Goal: Task Accomplishment & Management: Use online tool/utility

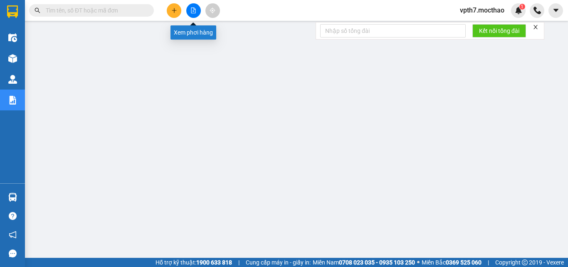
click at [193, 10] on icon "file-add" at bounding box center [194, 10] width 6 height 6
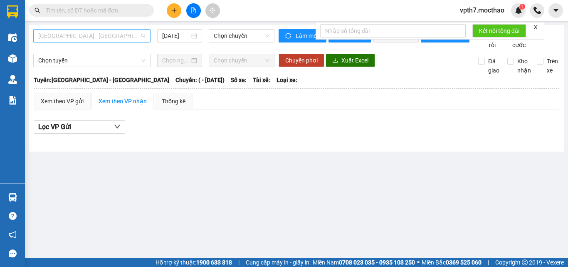
click at [92, 29] on div "[GEOGRAPHIC_DATA] - [GEOGRAPHIC_DATA]" at bounding box center [91, 35] width 117 height 13
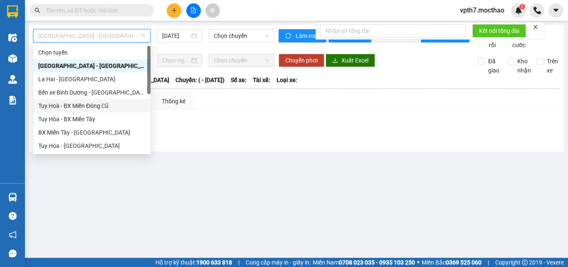
click at [90, 103] on div "Tuy Hoà - BX Miền Đông Cũ" at bounding box center [91, 105] width 107 height 9
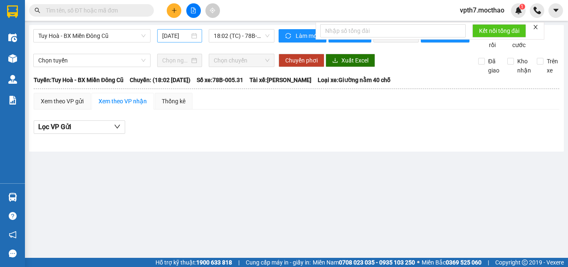
click at [180, 30] on div "[DATE]" at bounding box center [179, 35] width 45 height 13
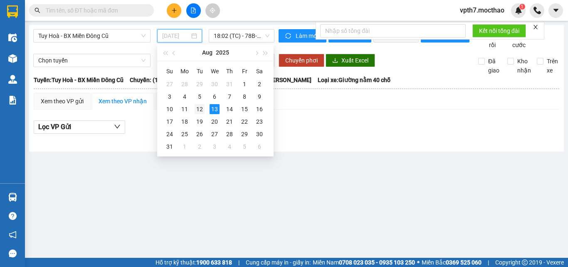
click at [199, 111] on div "12" at bounding box center [200, 109] width 10 height 10
type input "[DATE]"
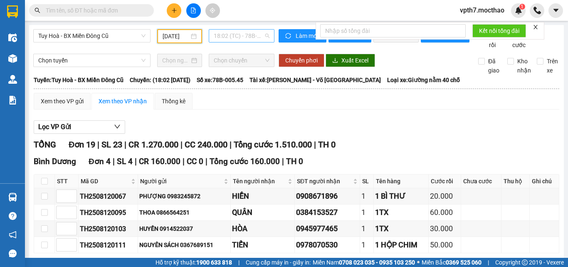
click at [233, 34] on span "18:02 (TC) - 78B-005.45" at bounding box center [242, 36] width 56 height 12
drag, startPoint x: 349, startPoint y: 132, endPoint x: 265, endPoint y: 47, distance: 119.7
click at [349, 131] on div "Lọc VP Gửi" at bounding box center [297, 127] width 526 height 14
click at [242, 34] on span "18:02 (TC) - 78B-005.45" at bounding box center [242, 36] width 56 height 12
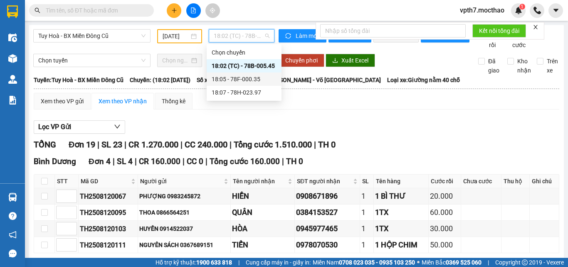
click at [249, 81] on div "18:05 - 78F-000.35" at bounding box center [244, 78] width 65 height 9
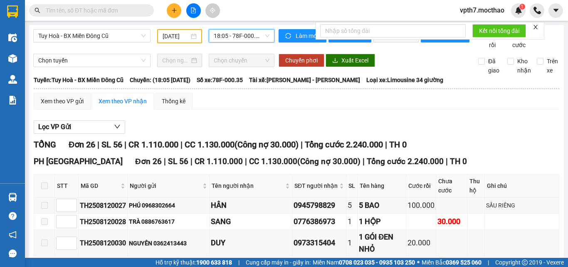
click at [253, 41] on span "18:05 - 78F-000.35" at bounding box center [242, 36] width 56 height 12
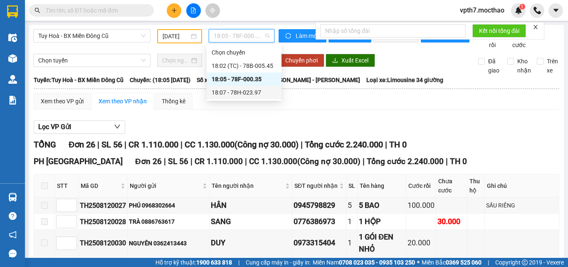
click at [255, 97] on div "18:07 - 78H-023.97" at bounding box center [244, 92] width 75 height 13
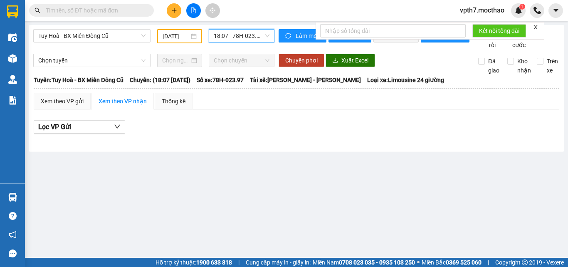
click at [238, 35] on span "18:07 - 78H-023.97" at bounding box center [242, 36] width 56 height 12
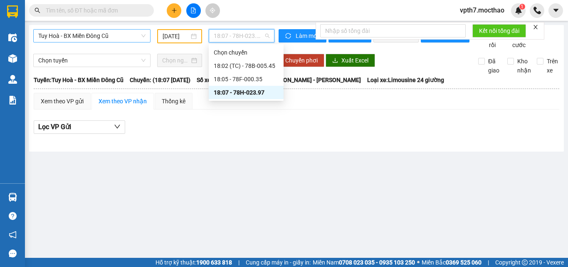
click at [109, 37] on span "Tuy Hoà - BX Miền Đông Cũ" at bounding box center [91, 36] width 107 height 12
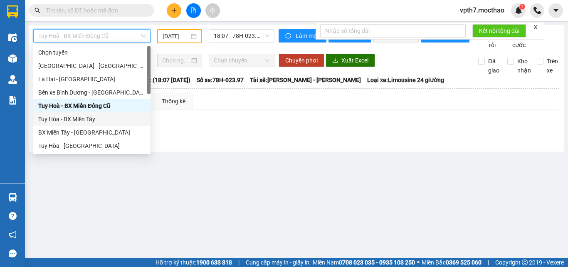
click at [76, 119] on div "Tuy Hòa - BX Miền Tây" at bounding box center [91, 118] width 107 height 9
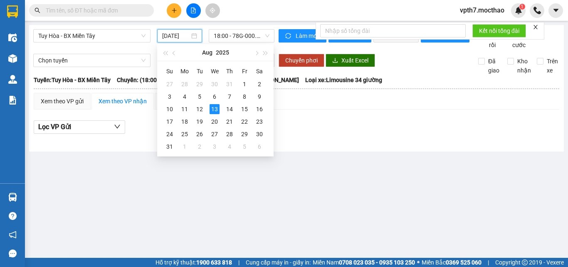
click at [187, 32] on input "[DATE]" at bounding box center [175, 35] width 27 height 9
click at [200, 108] on div "12" at bounding box center [200, 109] width 10 height 10
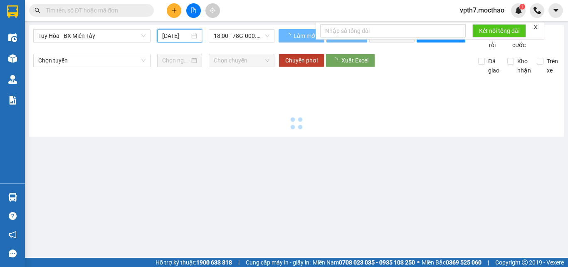
type input "[DATE]"
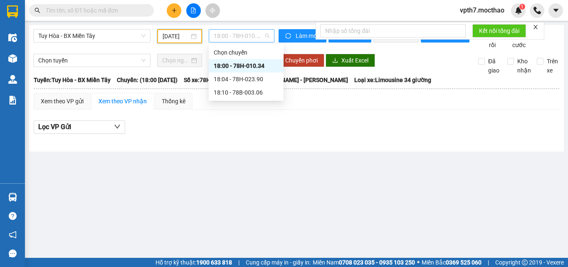
click at [238, 30] on span "18:00 - 78H-010.34" at bounding box center [242, 36] width 56 height 12
click at [250, 79] on div "18:04 - 78H-023.90" at bounding box center [246, 78] width 65 height 9
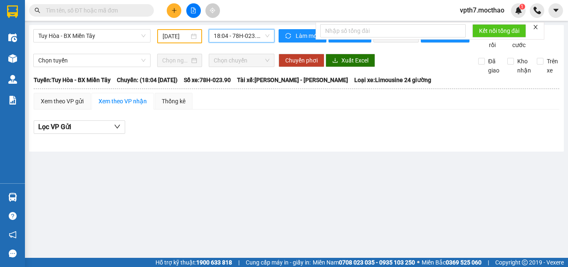
click at [241, 32] on span "18:04 - 78H-023.90" at bounding box center [242, 36] width 56 height 12
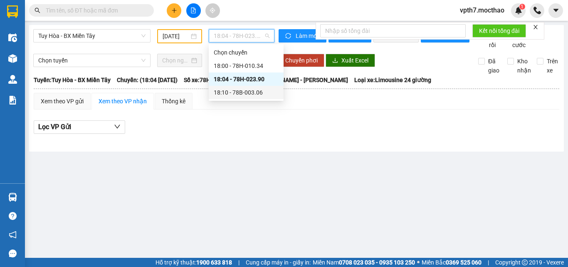
click at [238, 96] on div "18:10 - 78B-003.06" at bounding box center [246, 92] width 65 height 9
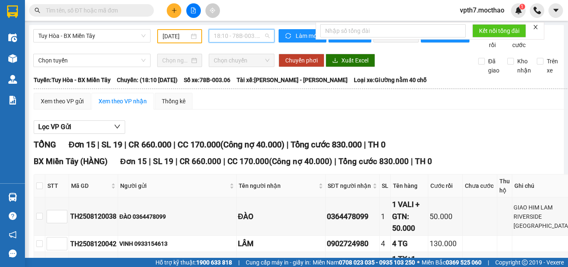
click at [254, 42] on span "18:10 - 78B-003.06" at bounding box center [242, 36] width 56 height 12
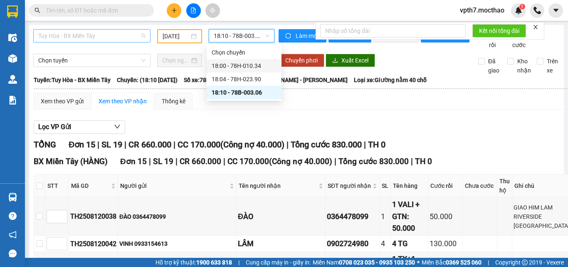
click at [87, 36] on span "Tuy Hòa - BX Miền Tây" at bounding box center [91, 36] width 107 height 12
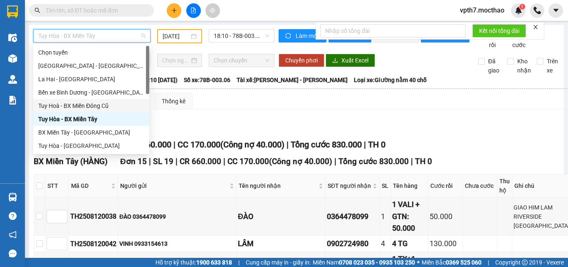
scroll to position [125, 0]
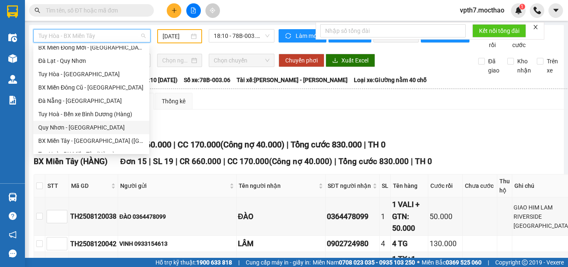
click at [72, 126] on div "Quy Nhơn - [GEOGRAPHIC_DATA]" at bounding box center [91, 127] width 106 height 9
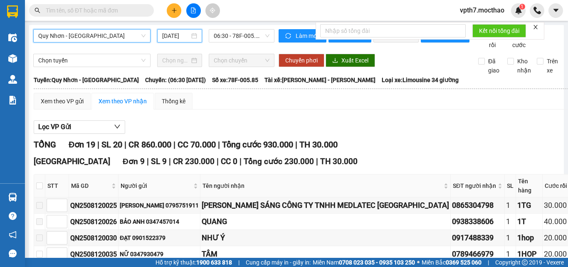
click at [177, 36] on input "[DATE]" at bounding box center [175, 35] width 27 height 9
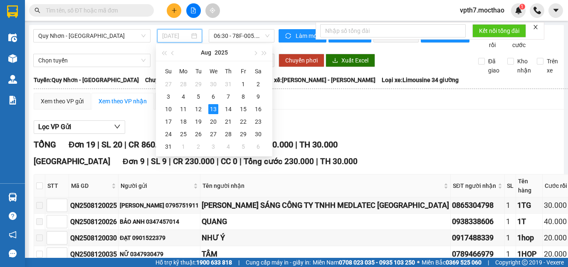
drag, startPoint x: 200, startPoint y: 109, endPoint x: 210, endPoint y: 77, distance: 34.1
click at [200, 108] on div "12" at bounding box center [198, 109] width 10 height 10
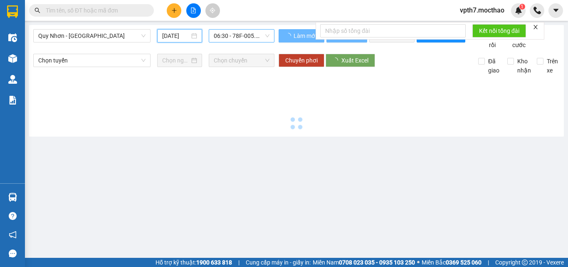
type input "[DATE]"
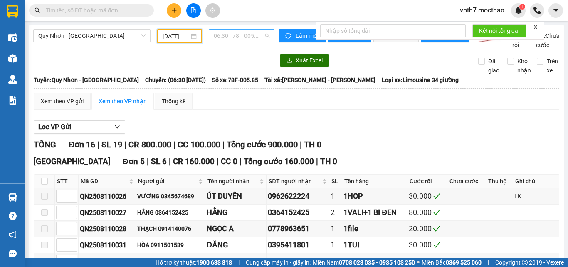
click at [225, 34] on span "06:30 - 78F-005.85" at bounding box center [242, 36] width 56 height 12
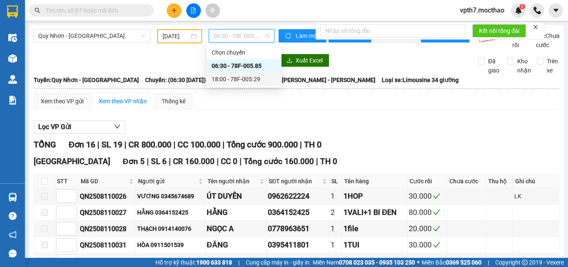
click at [249, 82] on div "18:00 - 78F-005.29" at bounding box center [244, 78] width 65 height 9
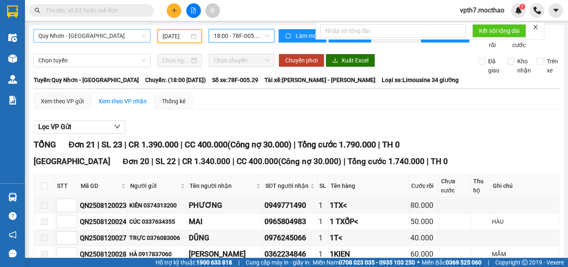
click at [96, 40] on span "Quy Nhơn - [GEOGRAPHIC_DATA]" at bounding box center [91, 36] width 107 height 12
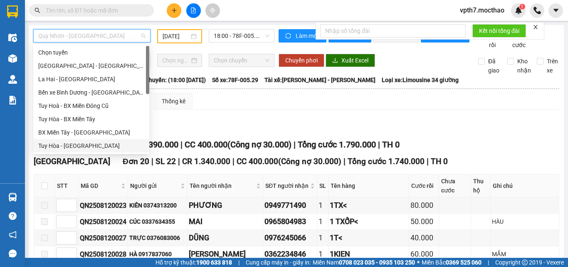
click at [71, 146] on div "Tuy Hòa - [GEOGRAPHIC_DATA]" at bounding box center [91, 145] width 106 height 9
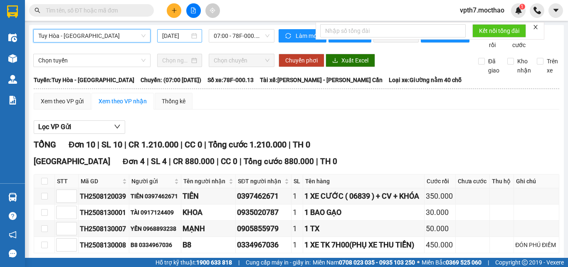
click at [173, 37] on input "[DATE]" at bounding box center [175, 35] width 27 height 9
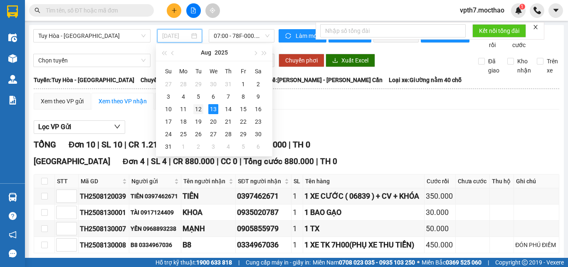
click at [198, 112] on div "12" at bounding box center [198, 109] width 10 height 10
type input "[DATE]"
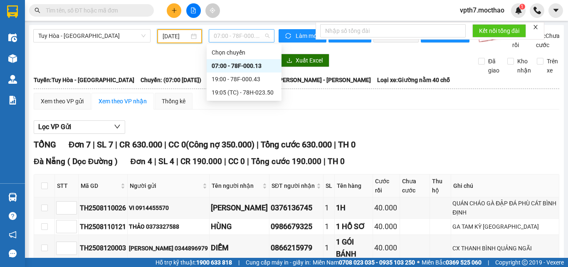
click at [249, 32] on span "07:00 - 78F-000.13" at bounding box center [242, 36] width 56 height 12
click at [254, 77] on div "19:00 - 78F-000.43" at bounding box center [244, 78] width 65 height 9
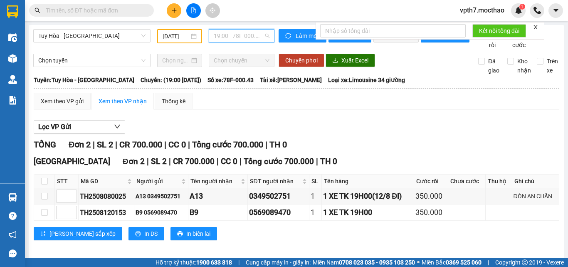
click at [225, 35] on span "19:00 - 78F-000.43" at bounding box center [242, 36] width 56 height 12
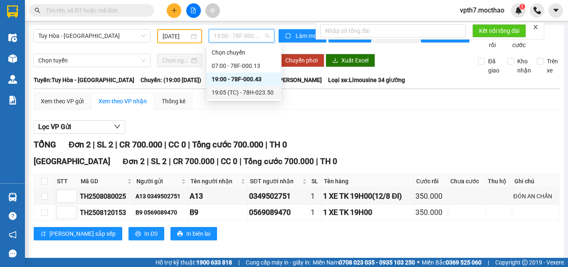
click at [233, 90] on div "19:05 (TC) - 78H-023.50" at bounding box center [244, 92] width 65 height 9
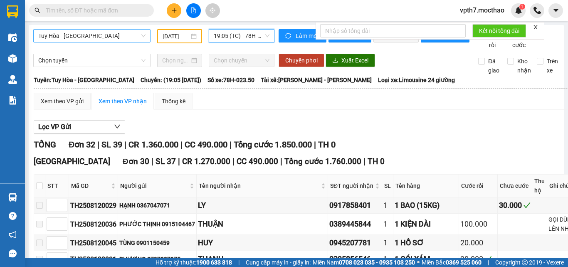
click at [134, 39] on span "Tuy Hòa - [GEOGRAPHIC_DATA]" at bounding box center [91, 36] width 107 height 12
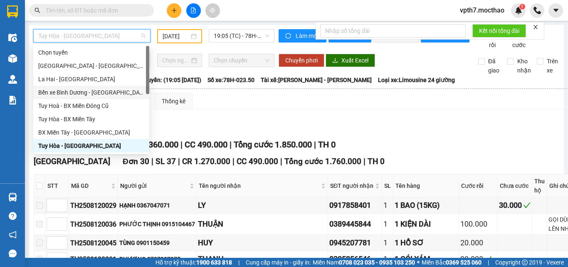
scroll to position [125, 0]
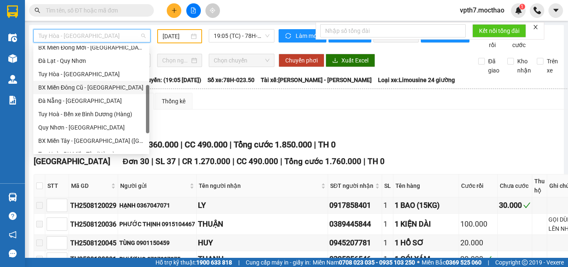
click at [101, 84] on div "BX Miền Đông Cũ - [GEOGRAPHIC_DATA]" at bounding box center [91, 87] width 106 height 9
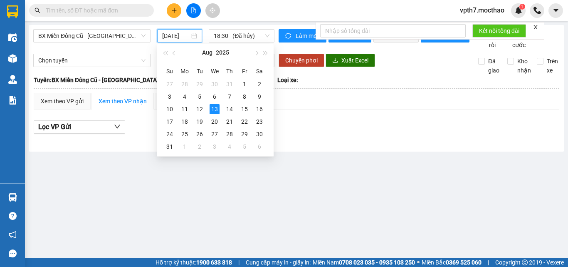
click at [171, 39] on input "[DATE]" at bounding box center [175, 35] width 27 height 9
click at [200, 110] on div "12" at bounding box center [200, 109] width 10 height 10
type input "[DATE]"
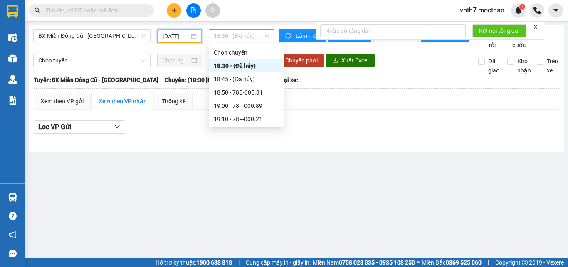
click at [234, 34] on span "18:30 - (Đã hủy)" at bounding box center [242, 36] width 56 height 12
click at [245, 93] on div "18:50 - 78B-005.31" at bounding box center [246, 92] width 65 height 9
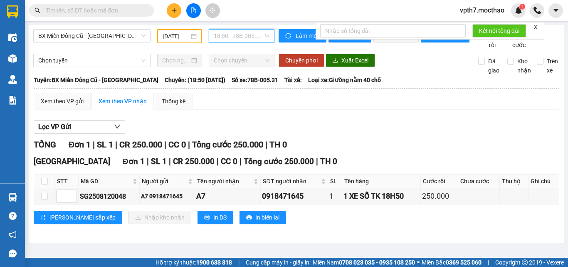
drag, startPoint x: 240, startPoint y: 36, endPoint x: 238, endPoint y: 64, distance: 28.4
click at [240, 37] on span "18:50 - 78B-005.31" at bounding box center [242, 36] width 56 height 12
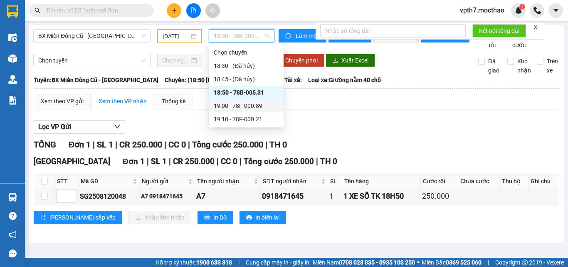
click at [237, 104] on div "19:00 - 78F-000.89" at bounding box center [246, 105] width 65 height 9
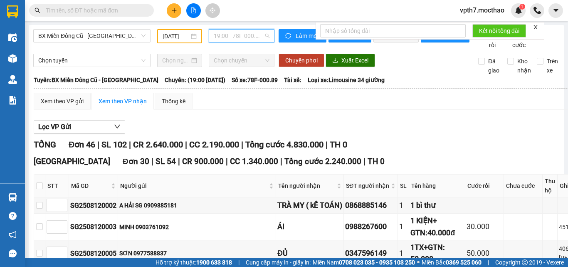
drag, startPoint x: 240, startPoint y: 38, endPoint x: 241, endPoint y: 62, distance: 24.2
click at [240, 42] on div "19:00 - 78F-000.89" at bounding box center [241, 36] width 72 height 14
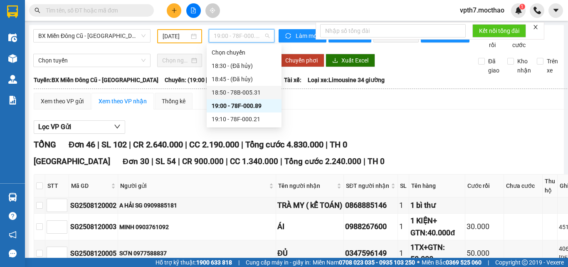
click at [242, 90] on div "18:50 - 78B-005.31" at bounding box center [244, 92] width 65 height 9
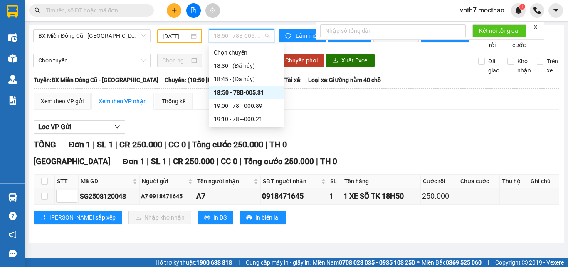
click at [219, 32] on span "18:50 - 78B-005.31" at bounding box center [242, 36] width 56 height 12
click at [234, 106] on div "19:00 - 78F-000.89" at bounding box center [246, 105] width 65 height 9
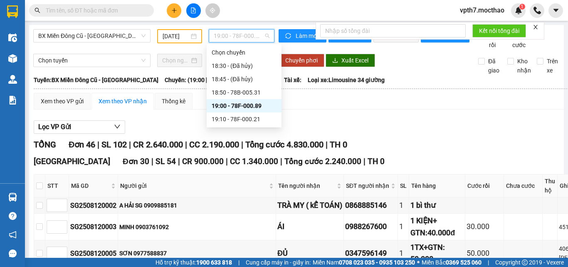
click at [244, 36] on span "19:00 - 78F-000.89" at bounding box center [242, 36] width 56 height 12
click at [246, 120] on div "19:10 - 78F-000.21" at bounding box center [244, 118] width 65 height 9
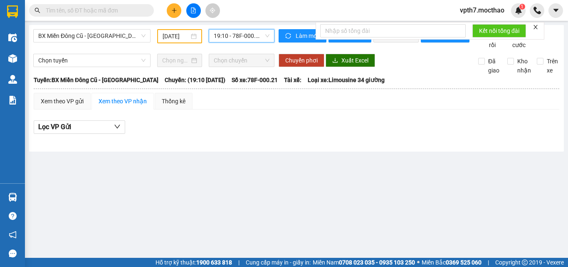
click at [243, 35] on span "19:10 - 78F-000.21" at bounding box center [242, 36] width 56 height 12
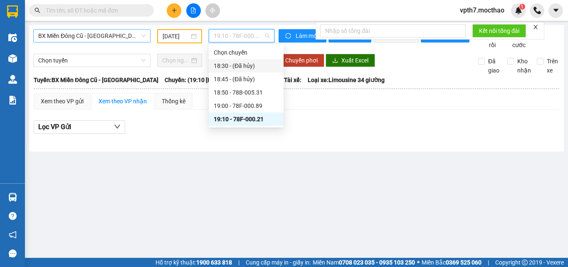
click at [105, 30] on span "BX Miền Đông Cũ - [GEOGRAPHIC_DATA]" at bounding box center [91, 36] width 107 height 12
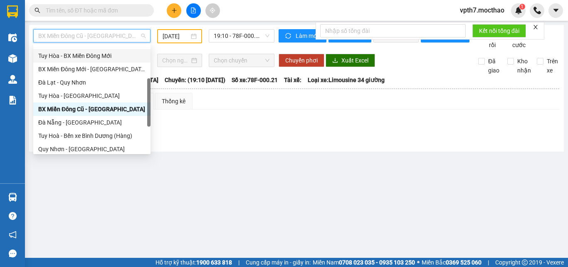
scroll to position [20, 0]
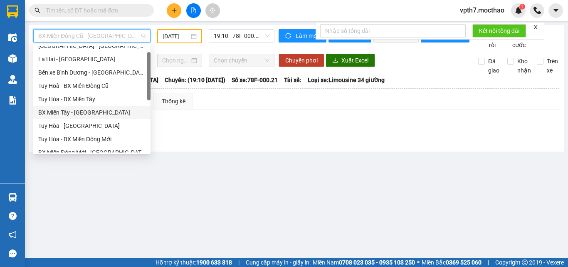
click at [92, 112] on div "BX Miền Tây - [GEOGRAPHIC_DATA]" at bounding box center [91, 112] width 107 height 9
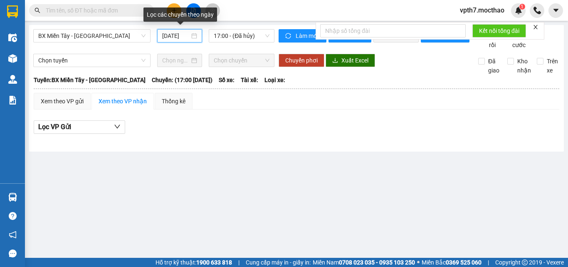
click at [180, 35] on input "[DATE]" at bounding box center [175, 35] width 27 height 9
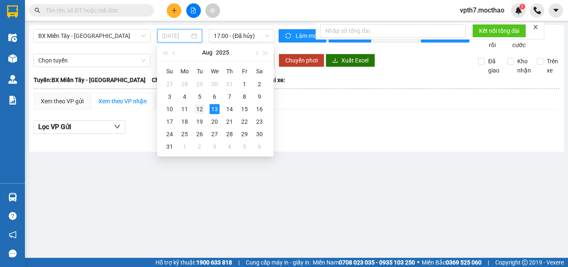
click at [199, 109] on div "12" at bounding box center [200, 109] width 10 height 10
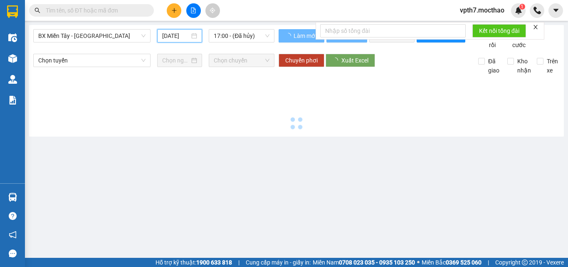
type input "[DATE]"
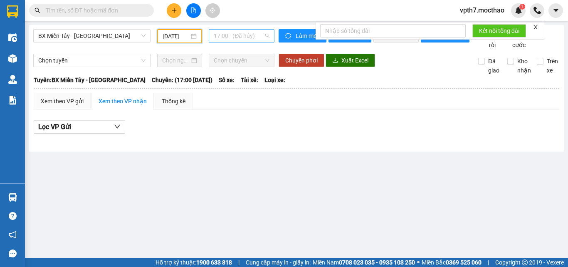
click at [236, 37] on span "17:00 - (Đã hủy)" at bounding box center [242, 36] width 56 height 12
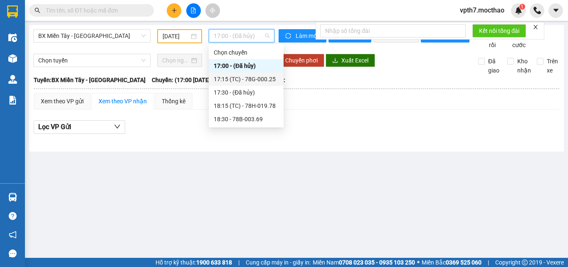
click at [244, 82] on div "17:15 (TC) - 78G-000.25" at bounding box center [246, 78] width 65 height 9
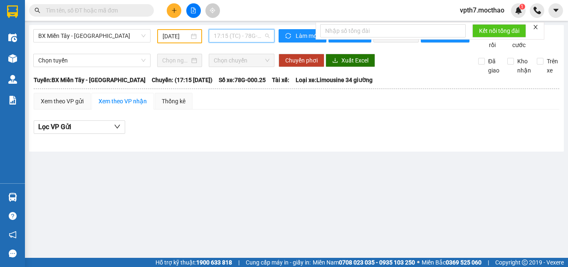
click at [236, 38] on span "17:15 (TC) - 78G-000.25" at bounding box center [242, 36] width 56 height 12
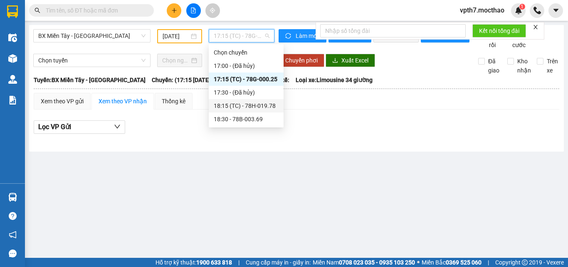
click at [241, 104] on div "18:15 (TC) - 78H-019.78" at bounding box center [246, 105] width 65 height 9
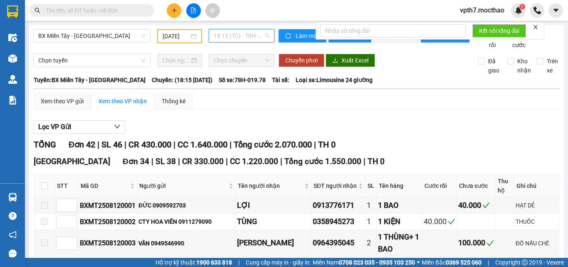
click at [223, 31] on span "18:15 (TC) - 78H-019.78" at bounding box center [242, 36] width 56 height 12
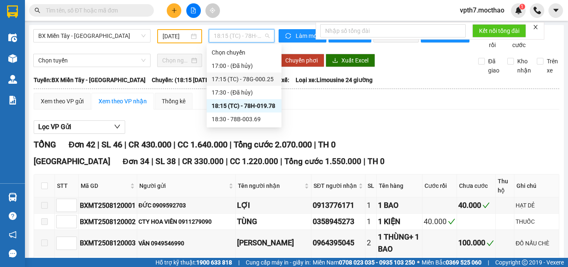
click at [235, 85] on div "17:15 (TC) - 78G-000.25" at bounding box center [244, 78] width 75 height 13
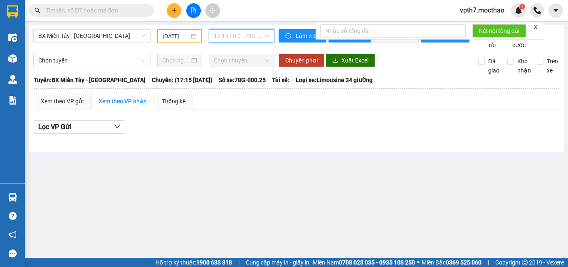
click at [245, 33] on span "17:15 (TC) - 78G-000.25" at bounding box center [242, 36] width 56 height 12
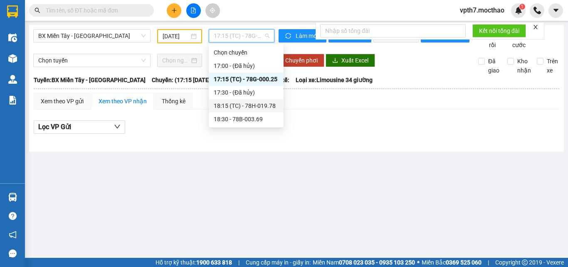
click at [250, 109] on div "18:15 (TC) - 78H-019.78" at bounding box center [246, 105] width 65 height 9
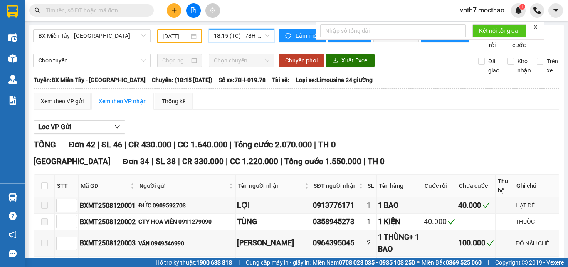
click at [254, 34] on span "18:15 (TC) - 78H-019.78" at bounding box center [242, 36] width 56 height 12
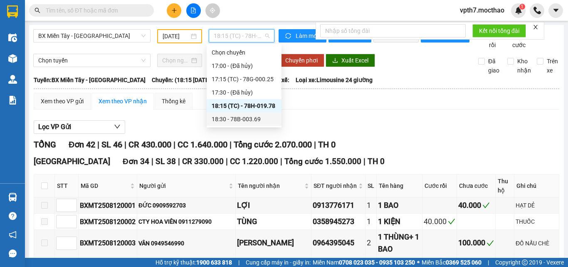
click at [245, 118] on div "18:30 - 78B-003.69" at bounding box center [244, 118] width 65 height 9
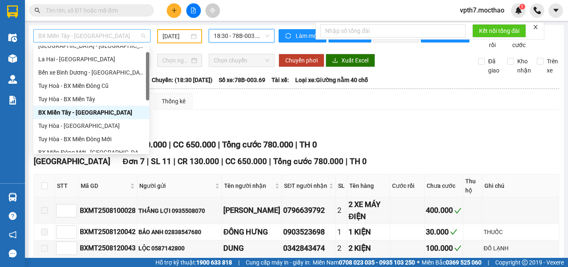
click at [121, 37] on span "BX Miền Tây - [GEOGRAPHIC_DATA]" at bounding box center [91, 36] width 107 height 12
click at [96, 88] on div "Tuy Hoà - BX Miền Đông Cũ" at bounding box center [91, 85] width 106 height 9
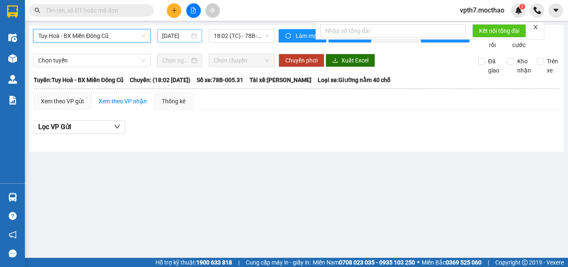
click at [172, 40] on div "[DATE]" at bounding box center [179, 35] width 45 height 13
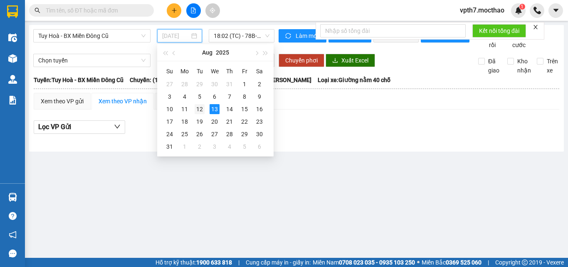
click at [205, 113] on td "12" at bounding box center [199, 109] width 15 height 12
type input "[DATE]"
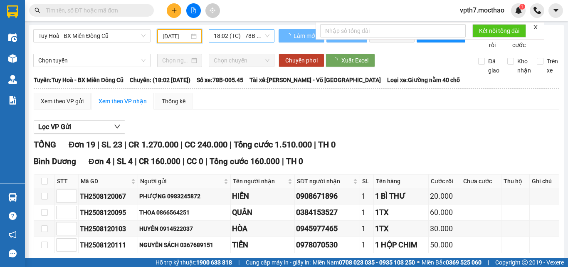
click at [231, 42] on div "18:02 (TC) - 78B-005.45" at bounding box center [242, 35] width 66 height 13
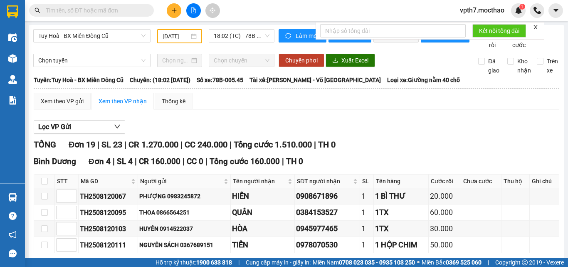
click at [244, 37] on span "18:02 (TC) - 78B-005.45" at bounding box center [242, 36] width 56 height 12
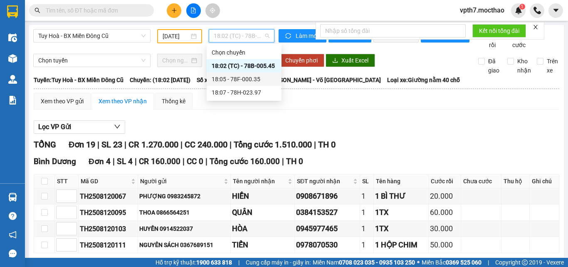
click at [254, 80] on div "18:05 - 78F-000.35" at bounding box center [244, 78] width 65 height 9
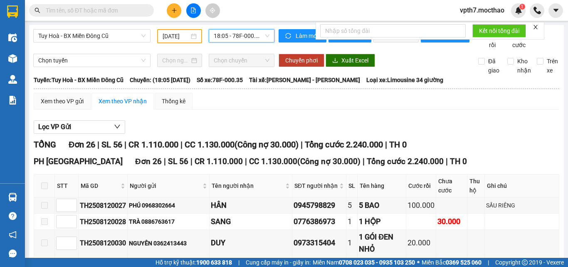
click at [253, 39] on span "18:05 - 78F-000.35" at bounding box center [242, 36] width 56 height 12
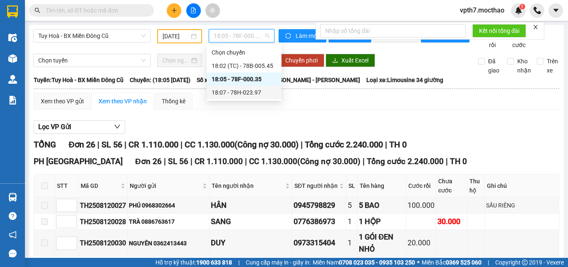
click at [245, 92] on div "18:07 - 78H-023.97" at bounding box center [244, 92] width 65 height 9
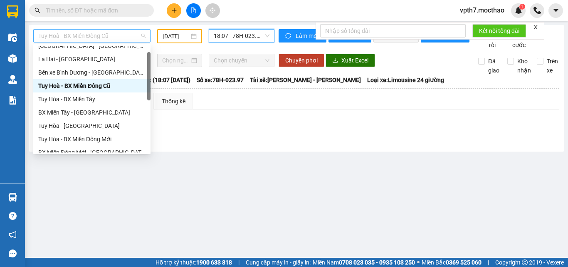
click at [98, 35] on span "Tuy Hoà - BX Miền Đông Cũ" at bounding box center [91, 36] width 107 height 12
click at [80, 101] on div "Tuy Hòa - BX Miền Tây" at bounding box center [91, 98] width 107 height 9
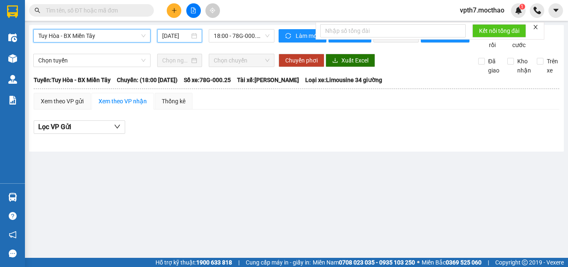
click at [180, 35] on input "[DATE]" at bounding box center [175, 35] width 27 height 9
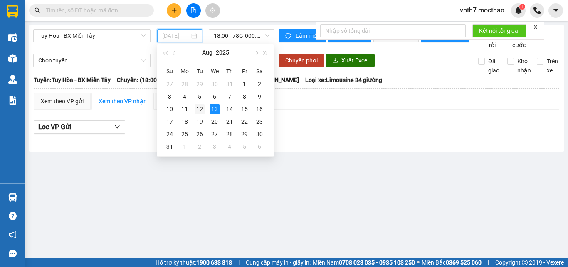
click at [199, 107] on div "12" at bounding box center [200, 109] width 10 height 10
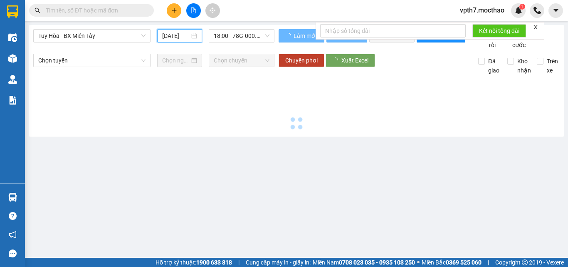
type input "[DATE]"
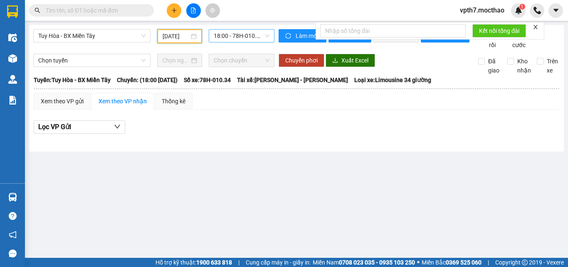
click at [230, 37] on span "18:00 - 78H-010.34" at bounding box center [242, 36] width 56 height 12
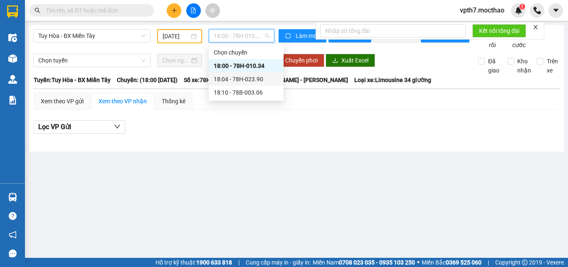
click at [241, 80] on div "18:04 - 78H-023.90" at bounding box center [246, 78] width 65 height 9
click at [234, 36] on span "18:04 - 78H-023.90" at bounding box center [242, 36] width 56 height 12
click at [233, 95] on div "18:10 - 78B-003.06" at bounding box center [246, 92] width 65 height 9
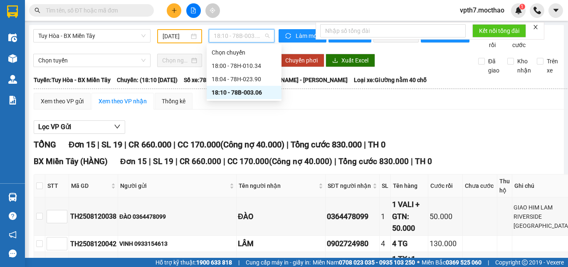
click at [221, 37] on span "18:10 - 78B-003.06" at bounding box center [242, 36] width 56 height 12
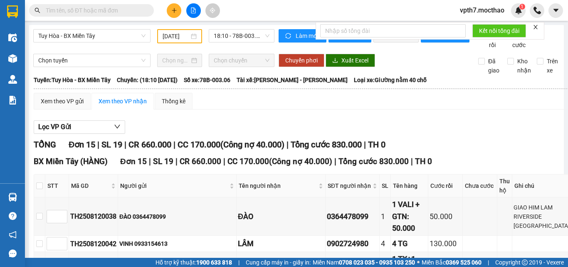
click at [119, 49] on div "Tuy Hòa - BX Miền Tây [DATE] 18:10 - 78B-003.06" at bounding box center [153, 39] width 241 height 20
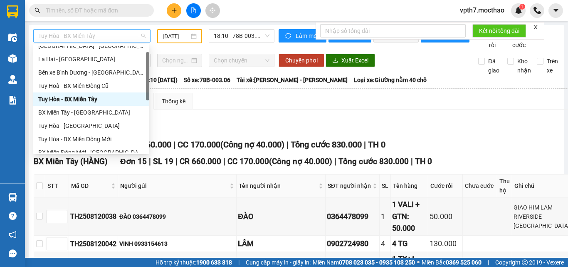
click at [121, 39] on span "Tuy Hòa - BX Miền Tây" at bounding box center [91, 36] width 107 height 12
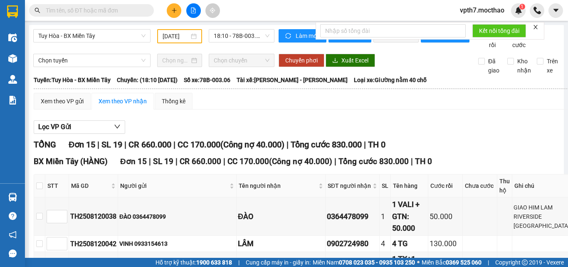
click at [65, 49] on div "Tuy Hòa - BX Miền Tây [DATE] 18:10 - 78B-003.06" at bounding box center [153, 39] width 241 height 20
click at [111, 34] on span "Tuy Hòa - BX Miền Tây" at bounding box center [91, 36] width 107 height 12
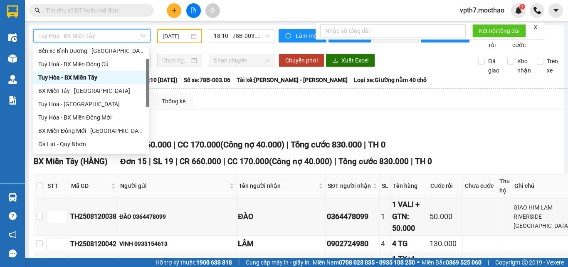
scroll to position [125, 0]
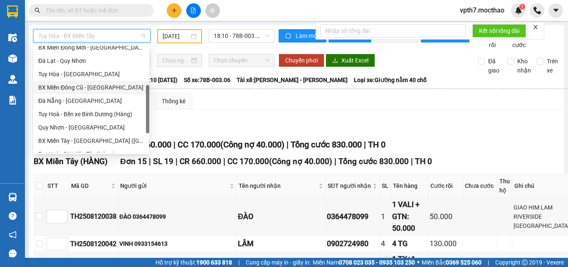
drag, startPoint x: 92, startPoint y: 86, endPoint x: 154, endPoint y: 44, distance: 74.3
click at [93, 85] on div "BX Miền Đông Cũ - [GEOGRAPHIC_DATA]" at bounding box center [91, 87] width 106 height 9
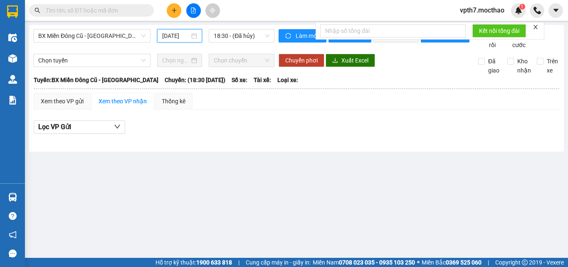
click at [177, 35] on input "[DATE]" at bounding box center [175, 35] width 27 height 9
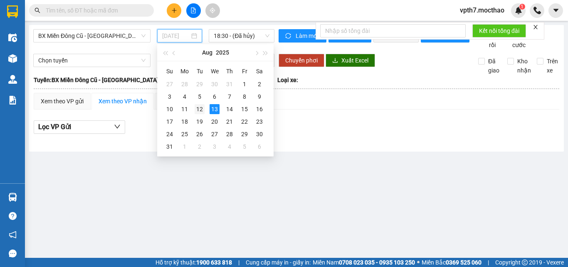
click at [198, 107] on div "12" at bounding box center [200, 109] width 10 height 10
type input "[DATE]"
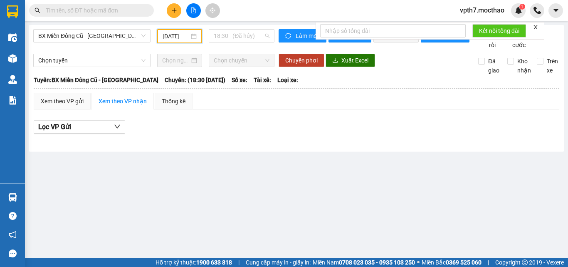
drag, startPoint x: 250, startPoint y: 37, endPoint x: 252, endPoint y: 54, distance: 16.8
click at [250, 37] on span "18:30 - (Đã hủy)" at bounding box center [242, 36] width 56 height 12
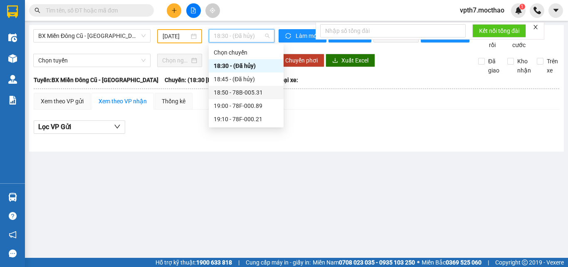
click at [256, 92] on div "18:50 - 78B-005.31" at bounding box center [246, 92] width 65 height 9
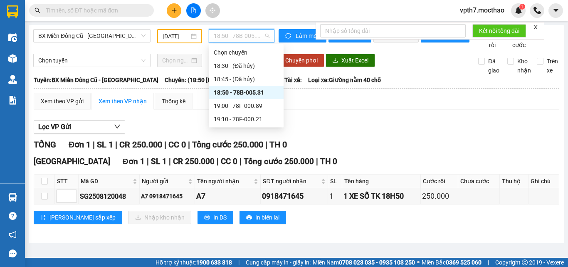
drag, startPoint x: 240, startPoint y: 35, endPoint x: 237, endPoint y: 70, distance: 35.5
click at [239, 35] on span "18:50 - 78B-005.31" at bounding box center [242, 36] width 56 height 12
click at [245, 105] on div "19:00 - 78F-000.89" at bounding box center [246, 105] width 65 height 9
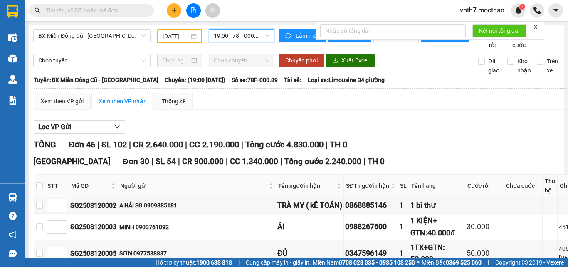
click at [244, 35] on span "19:00 - 78F-000.89" at bounding box center [242, 36] width 56 height 12
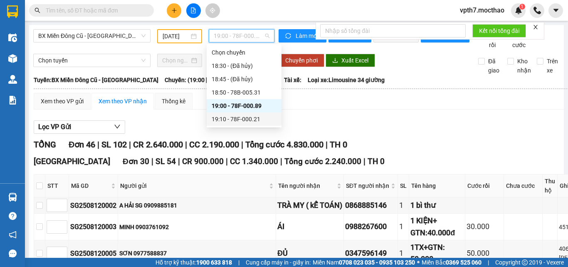
click at [247, 119] on div "19:10 - 78F-000.21" at bounding box center [244, 118] width 65 height 9
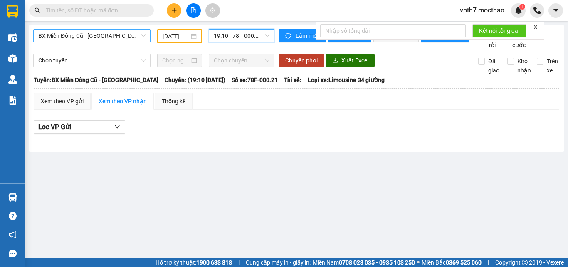
click at [104, 32] on span "BX Miền Đông Cũ - [GEOGRAPHIC_DATA]" at bounding box center [91, 36] width 107 height 12
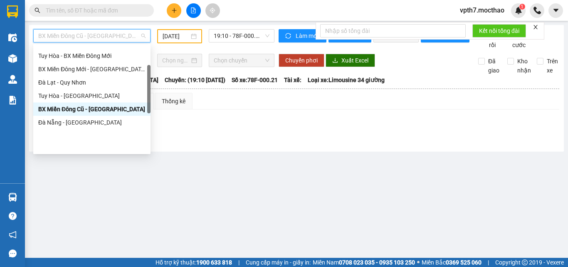
scroll to position [62, 0]
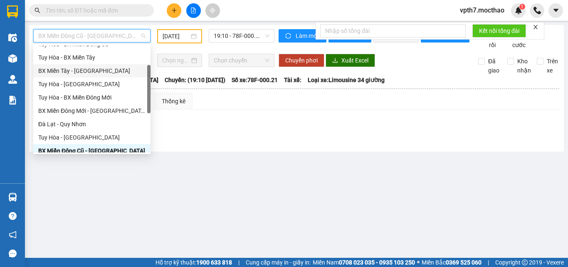
click at [82, 72] on div "BX Miền Tây - [GEOGRAPHIC_DATA]" at bounding box center [91, 70] width 107 height 9
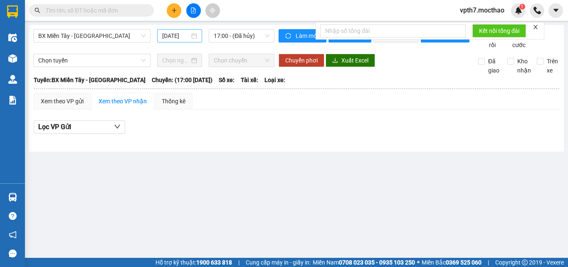
click at [181, 30] on div "[DATE]" at bounding box center [179, 35] width 45 height 13
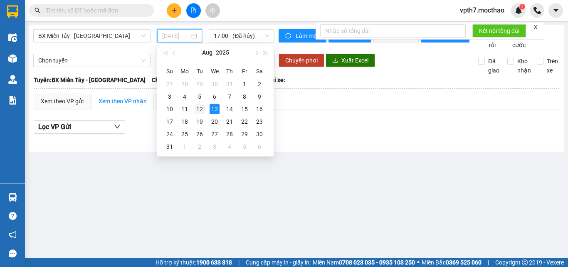
click at [200, 111] on div "12" at bounding box center [200, 109] width 10 height 10
type input "[DATE]"
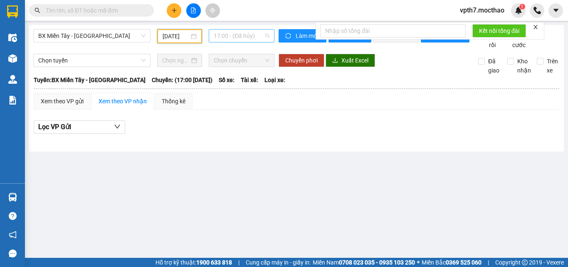
click at [245, 42] on div "17:00 - (Đã hủy)" at bounding box center [242, 35] width 66 height 13
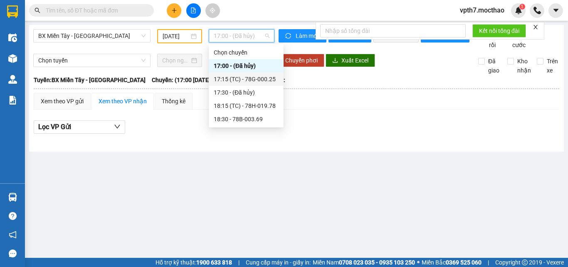
click at [246, 82] on div "17:15 (TC) - 78G-000.25" at bounding box center [246, 78] width 65 height 9
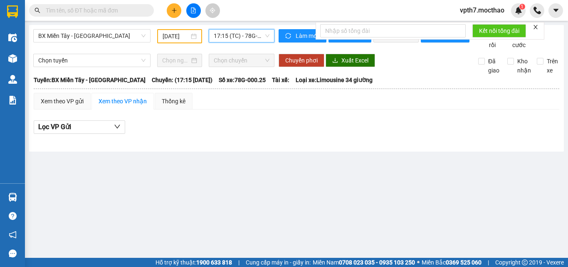
click at [250, 33] on span "17:15 (TC) - 78G-000.25" at bounding box center [242, 36] width 56 height 12
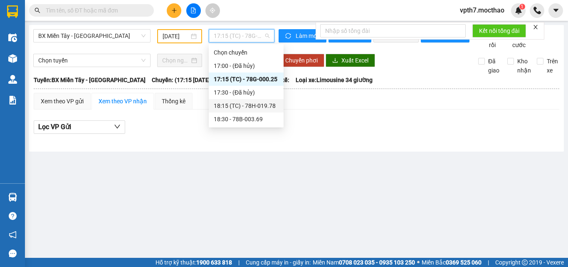
click at [255, 108] on div "18:15 (TC) - 78H-019.78" at bounding box center [246, 105] width 65 height 9
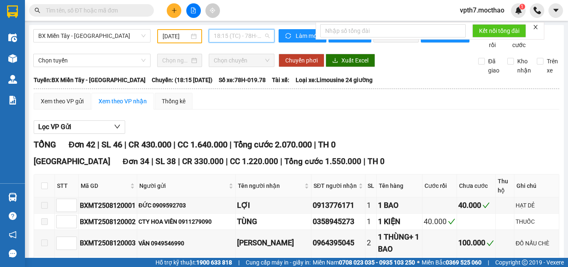
click at [245, 37] on span "18:15 (TC) - 78H-019.78" at bounding box center [242, 36] width 56 height 12
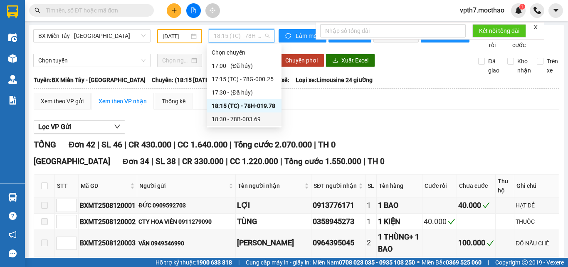
click at [251, 120] on div "18:30 - 78B-003.69" at bounding box center [244, 118] width 65 height 9
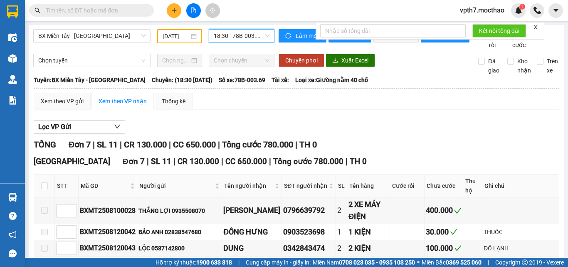
click at [253, 40] on span "18:30 - 78B-003.69" at bounding box center [242, 36] width 56 height 12
click at [91, 27] on div "BX Miền Tây - [GEOGRAPHIC_DATA] [DATE] 18:30 - 78B-003.69 Làm mới In phơi In đơ…" at bounding box center [296, 200] width 535 height 350
click at [85, 35] on span "BX Miền Tây - [GEOGRAPHIC_DATA]" at bounding box center [91, 36] width 107 height 12
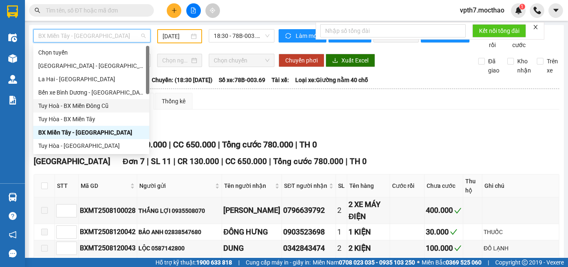
click at [101, 106] on div "Tuy Hoà - BX Miền Đông Cũ" at bounding box center [91, 105] width 106 height 9
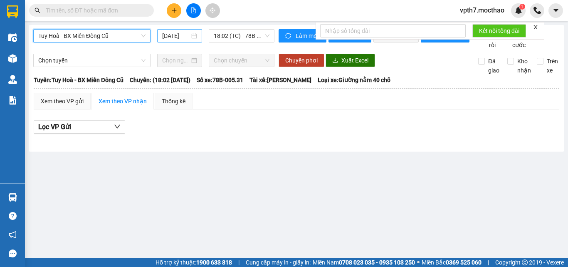
click at [172, 36] on input "[DATE]" at bounding box center [175, 35] width 27 height 9
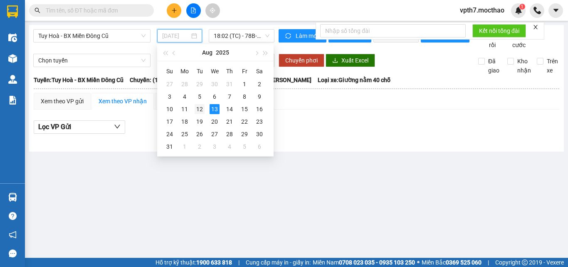
click at [201, 109] on div "12" at bounding box center [200, 109] width 10 height 10
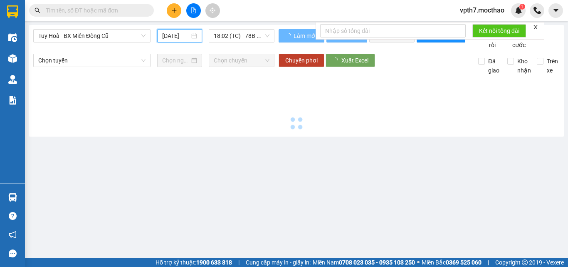
type input "[DATE]"
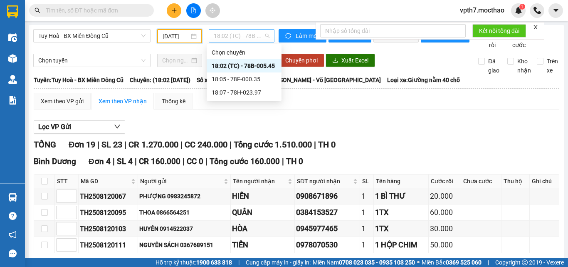
click at [233, 38] on span "18:02 (TC) - 78B-005.45" at bounding box center [242, 36] width 56 height 12
click at [238, 84] on div "18:05 - 78F-000.35" at bounding box center [244, 78] width 75 height 13
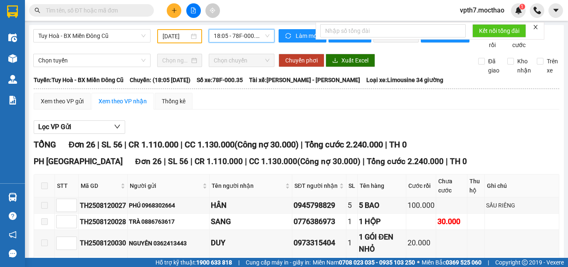
click at [248, 40] on span "18:05 - 78F-000.35" at bounding box center [242, 36] width 56 height 12
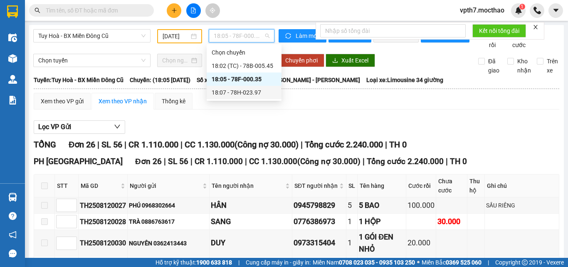
click at [242, 92] on div "18:07 - 78H-023.97" at bounding box center [244, 92] width 65 height 9
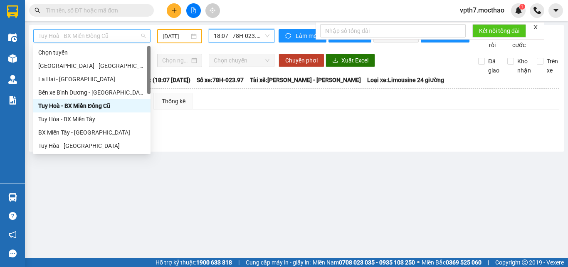
click at [113, 33] on span "Tuy Hoà - BX Miền Đông Cũ" at bounding box center [91, 36] width 107 height 12
click at [81, 117] on div "Tuy Hòa - BX Miền Tây" at bounding box center [91, 118] width 107 height 9
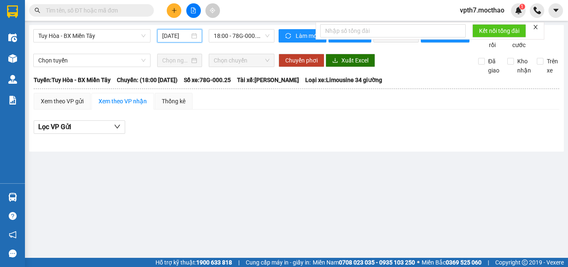
click at [176, 39] on input "[DATE]" at bounding box center [175, 35] width 27 height 9
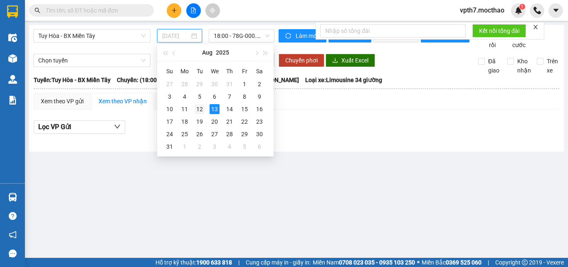
click at [202, 112] on div "12" at bounding box center [200, 109] width 10 height 10
type input "[DATE]"
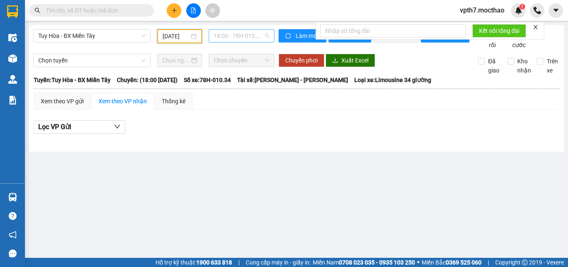
click at [250, 37] on span "18:00 - 78H-010.34" at bounding box center [242, 36] width 56 height 12
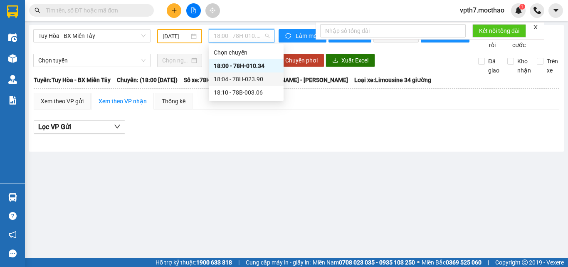
click at [257, 78] on div "18:04 - 78H-023.90" at bounding box center [246, 78] width 65 height 9
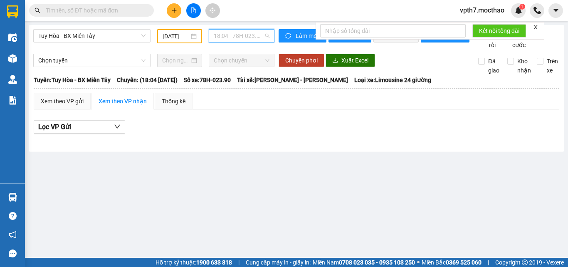
click at [243, 37] on span "18:04 - 78H-023.90" at bounding box center [242, 36] width 56 height 12
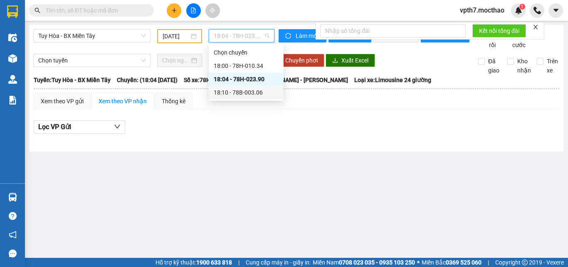
click at [254, 97] on div "18:10 - 78B-003.06" at bounding box center [246, 92] width 75 height 13
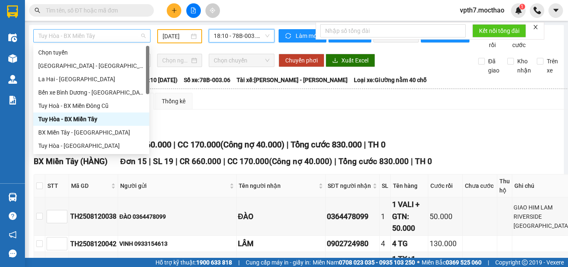
click at [77, 32] on span "Tuy Hòa - BX Miền Tây" at bounding box center [91, 36] width 107 height 12
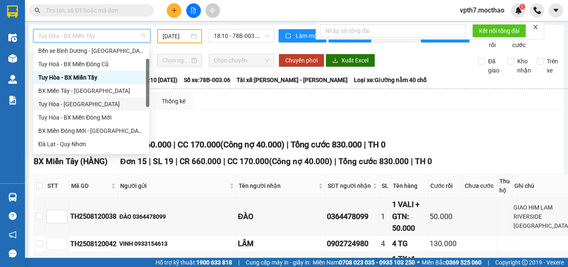
scroll to position [83, 0]
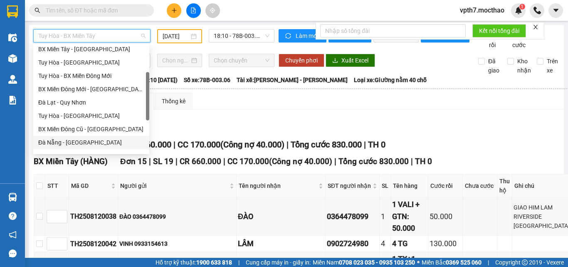
click at [69, 141] on div "Đà Nẵng - [GEOGRAPHIC_DATA]" at bounding box center [91, 142] width 106 height 9
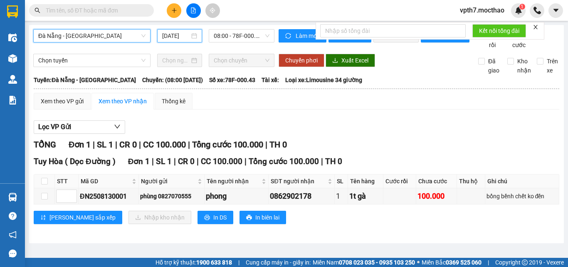
click at [181, 39] on input "[DATE]" at bounding box center [175, 35] width 27 height 9
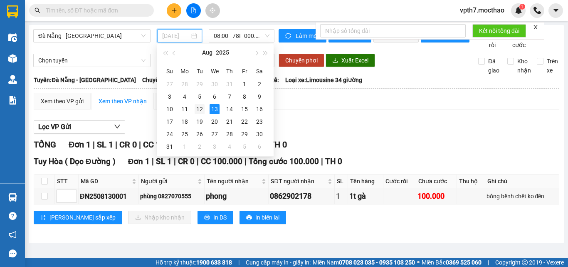
click at [200, 108] on div "12" at bounding box center [200, 109] width 10 height 10
type input "[DATE]"
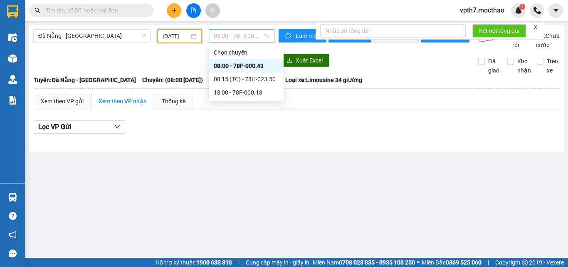
click at [240, 35] on span "08:00 - 78F-000.43" at bounding box center [242, 36] width 56 height 12
click at [234, 79] on div "08:15 (TC) - 78H-023.50" at bounding box center [246, 78] width 65 height 9
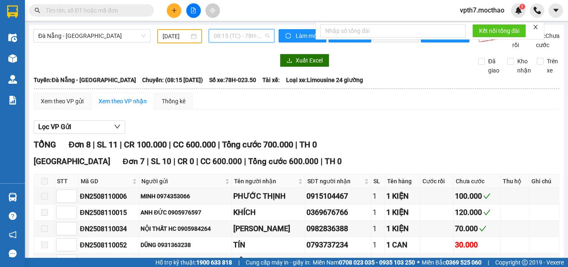
click at [225, 40] on span "08:15 (TC) - 78H-023.50" at bounding box center [242, 36] width 56 height 12
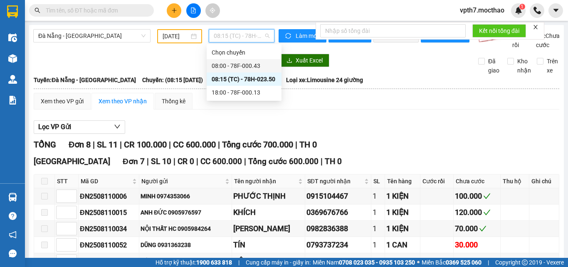
click at [223, 65] on div "08:00 - 78F-000.43" at bounding box center [244, 65] width 65 height 9
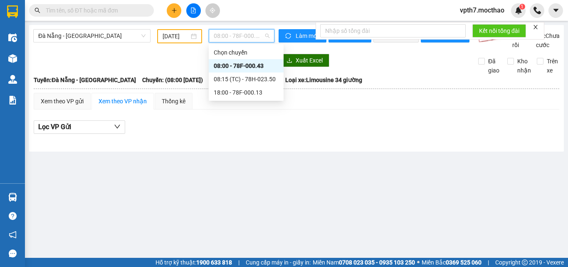
click at [239, 38] on span "08:00 - 78F-000.43" at bounding box center [242, 36] width 56 height 12
click at [239, 77] on div "08:15 (TC) - 78H-023.50" at bounding box center [246, 78] width 65 height 9
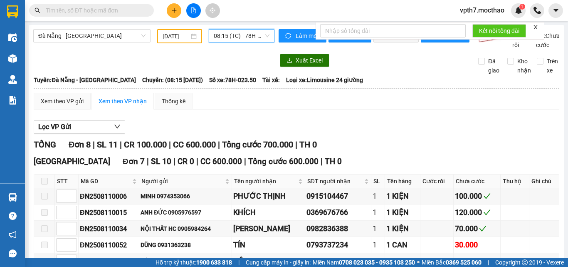
click at [230, 27] on div "[GEOGRAPHIC_DATA] - [GEOGRAPHIC_DATA] [DATE] 08:15 08:15 (TC) - 78H-023.50 Làm …" at bounding box center [296, 222] width 535 height 394
click at [231, 40] on span "08:15 (TC) - 78H-023.50" at bounding box center [242, 36] width 56 height 12
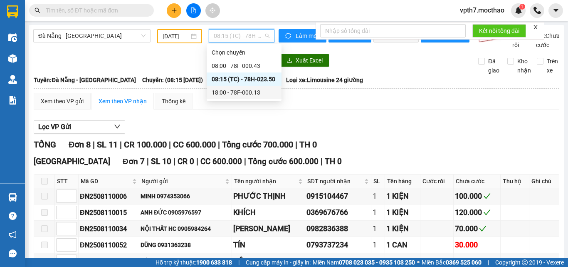
click at [238, 96] on div "18:00 - 78F-000.13" at bounding box center [244, 92] width 65 height 9
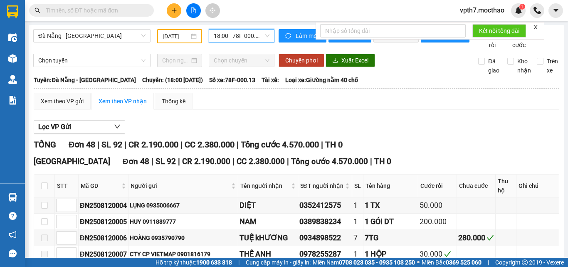
click at [402, 67] on div "Chuyển phơi Xuất Excel" at bounding box center [373, 60] width 188 height 13
